Goal: Task Accomplishment & Management: Use online tool/utility

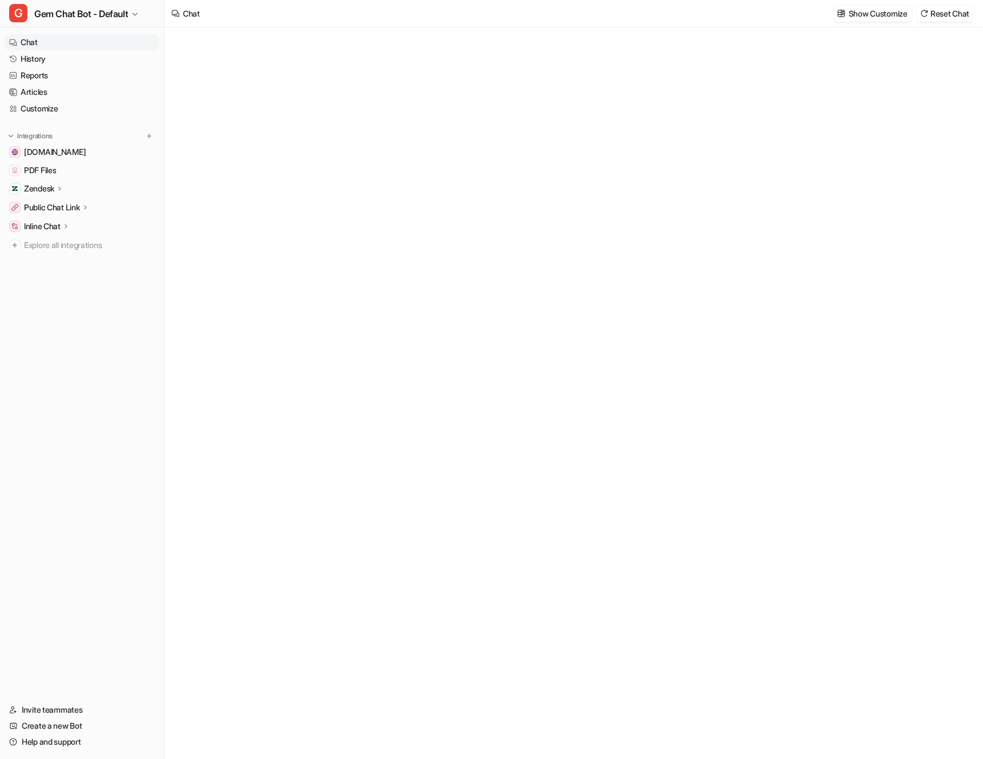
type textarea "**********"
click at [90, 62] on link "History" at bounding box center [82, 59] width 155 height 16
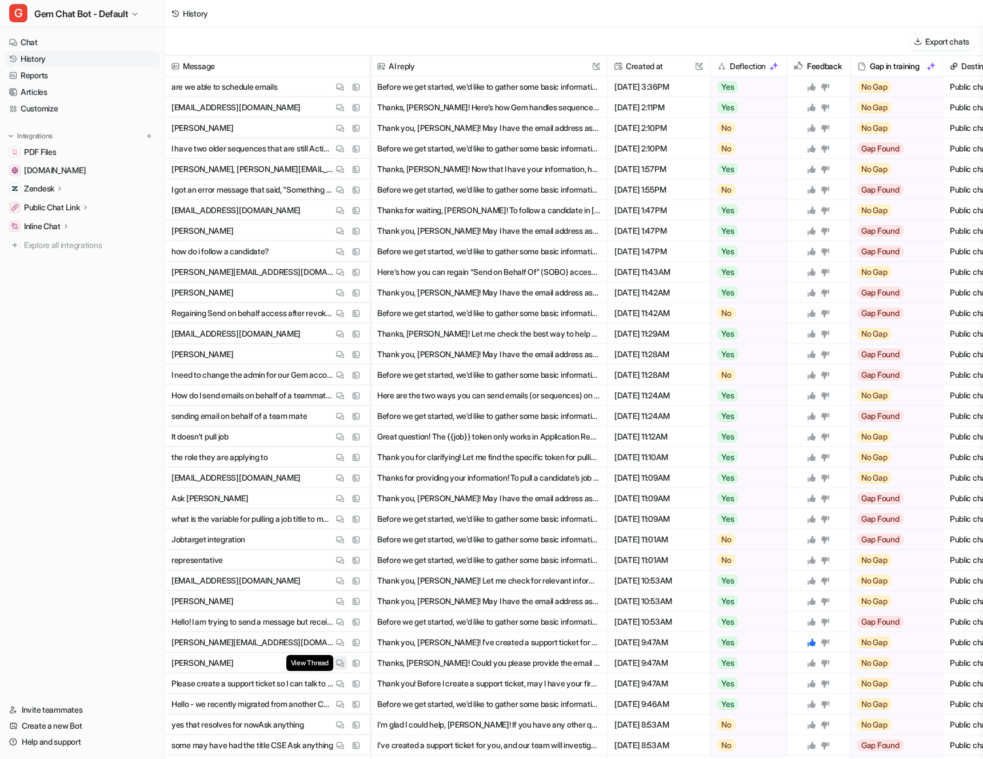
click at [343, 662] on img at bounding box center [340, 663] width 8 height 9
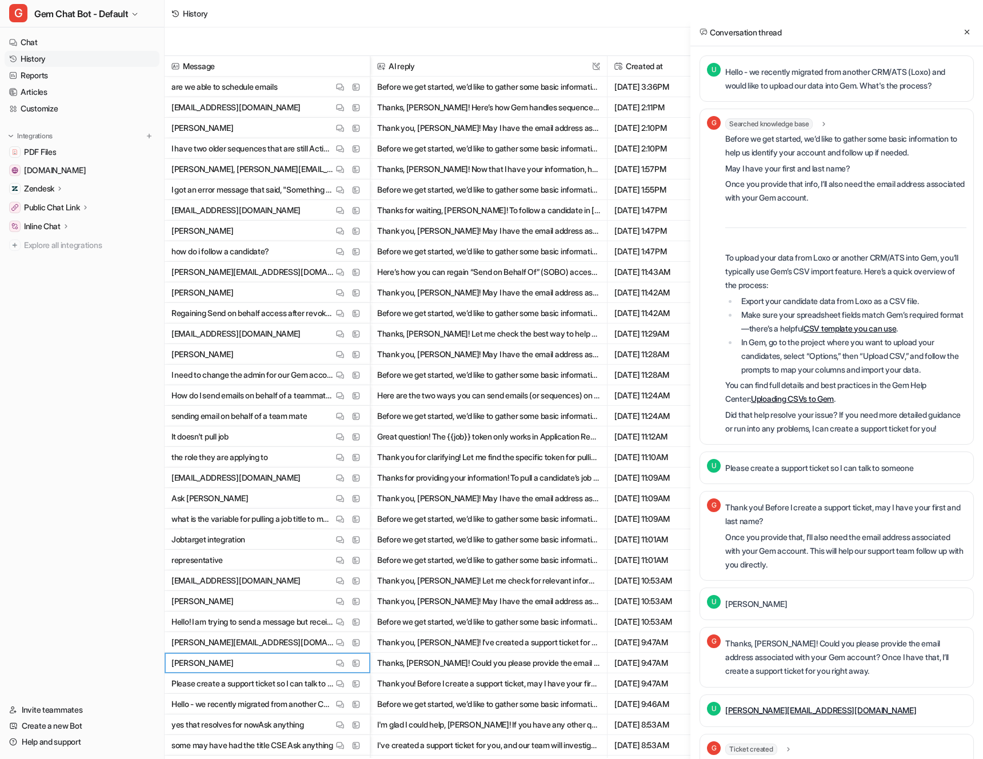
click at [848, 225] on div "Before we get started, we’d like to gather some basic information to help us id…" at bounding box center [845, 283] width 241 height 303
click at [853, 217] on div "Before we get started, we’d like to gather some basic information to help us id…" at bounding box center [845, 283] width 241 height 303
click at [860, 195] on p "Once you provide that info, I’ll also need the email address associated with yo…" at bounding box center [845, 190] width 241 height 27
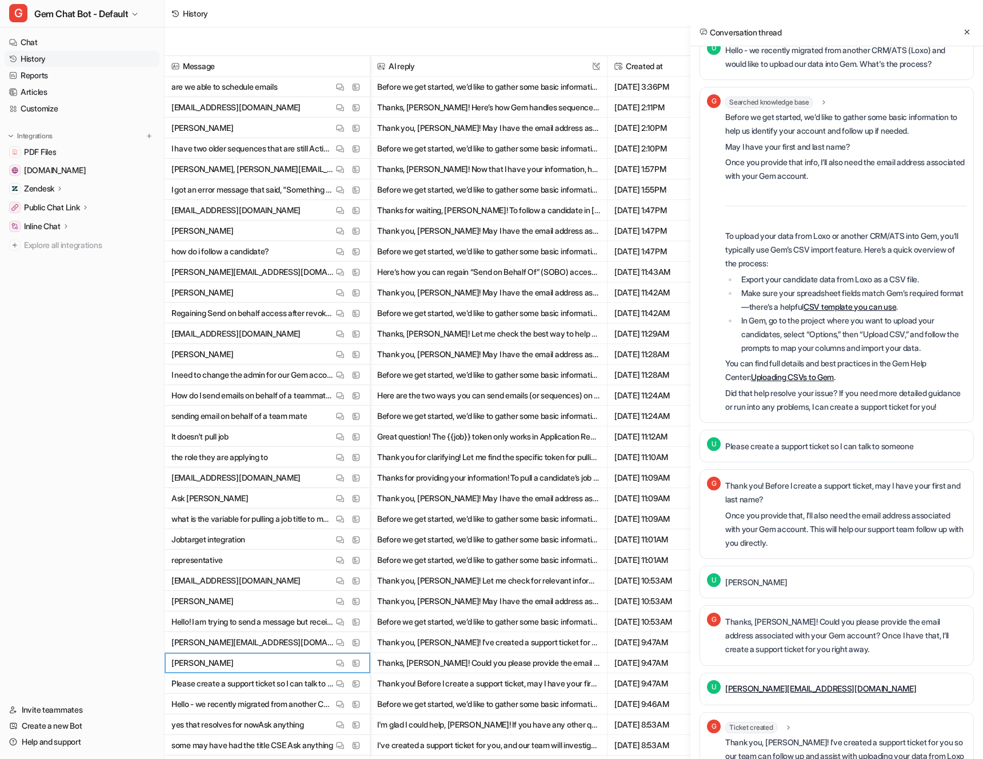
scroll to position [130, 0]
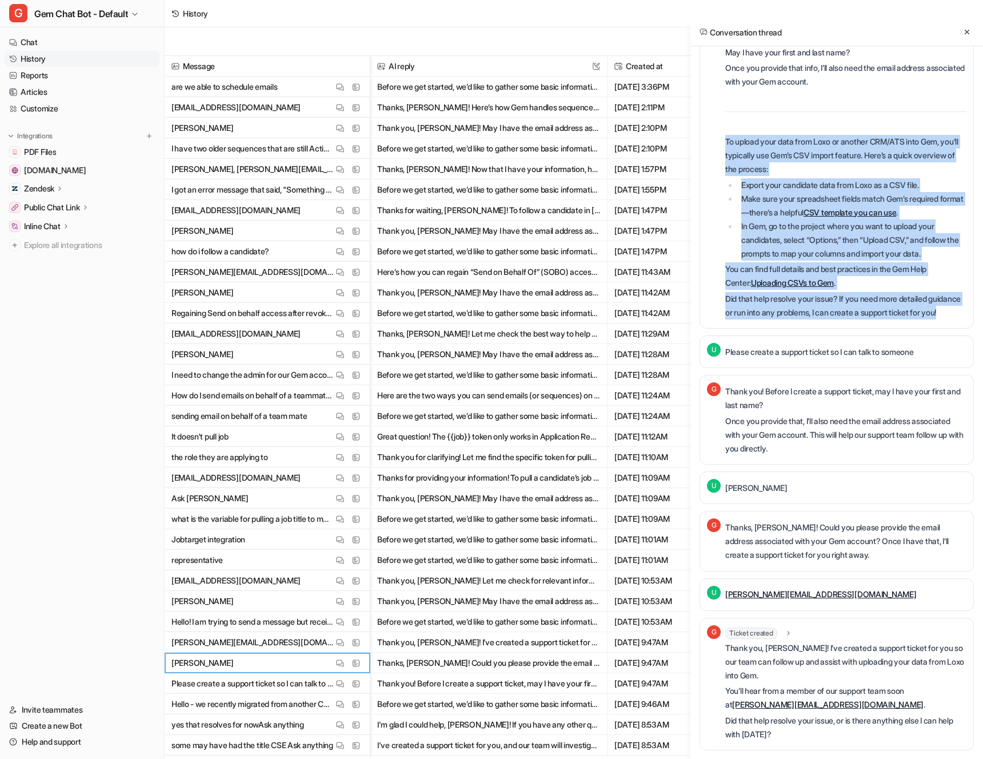
drag, startPoint x: 729, startPoint y: 118, endPoint x: 874, endPoint y: 317, distance: 245.8
click at [874, 317] on div "Before we get started, we’d like to gather some basic information to help us id…" at bounding box center [845, 167] width 241 height 303
copy div "To upload your data from Loxo or another CRM/ATS into Gem, you’ll typically use…"
click at [509, 30] on div "Export chats" at bounding box center [574, 41] width 818 height 29
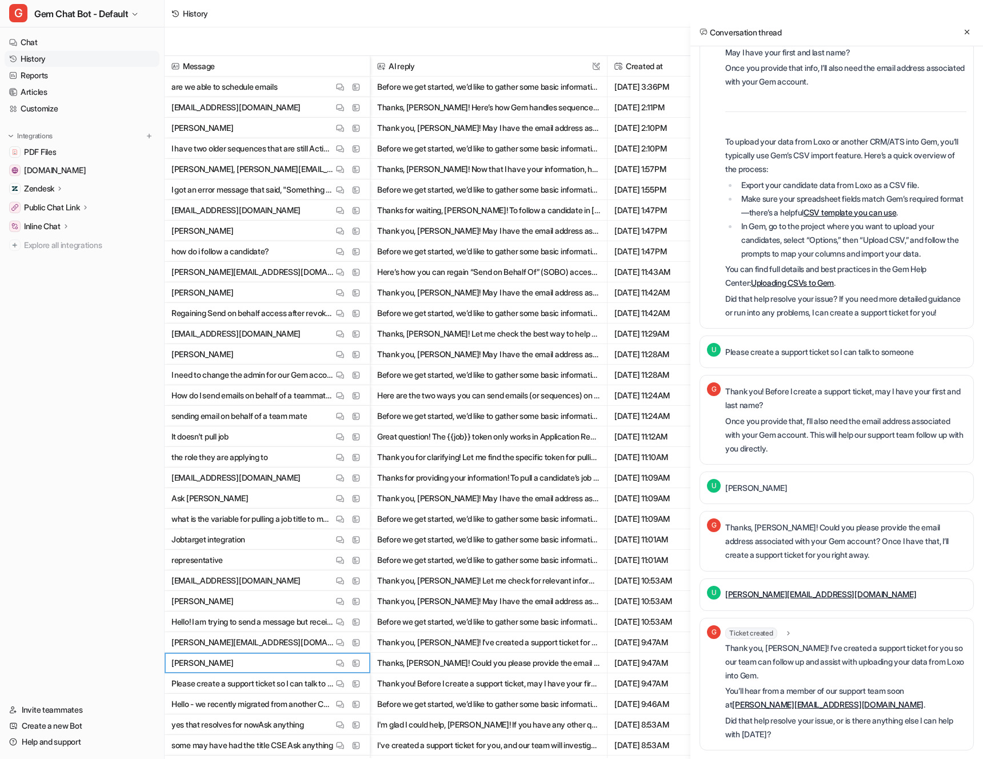
click at [509, 30] on div "Export chats" at bounding box center [574, 41] width 818 height 29
